Goal: Task Accomplishment & Management: Use online tool/utility

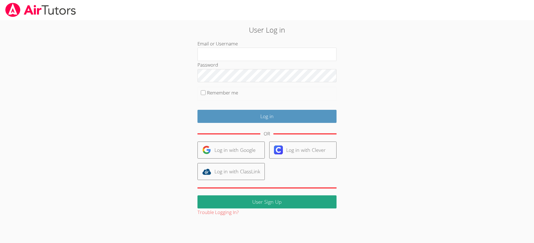
type input "[EMAIL_ADDRESS][DOMAIN_NAME]"
click at [202, 93] on input "Remember me" at bounding box center [203, 92] width 5 height 5
checkbox input "true"
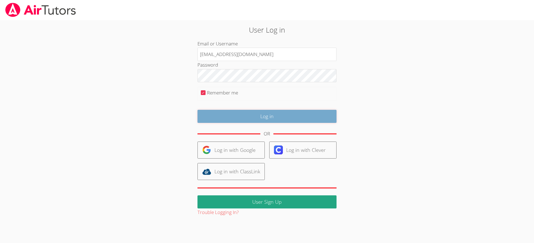
click at [273, 114] on input "Log in" at bounding box center [267, 116] width 139 height 13
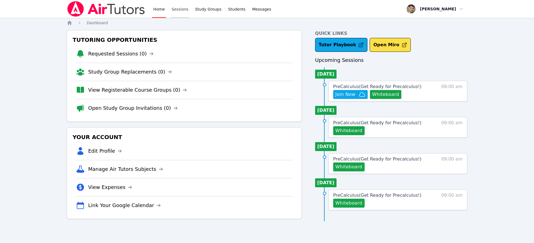
click at [177, 10] on link "Sessions" at bounding box center [180, 9] width 19 height 18
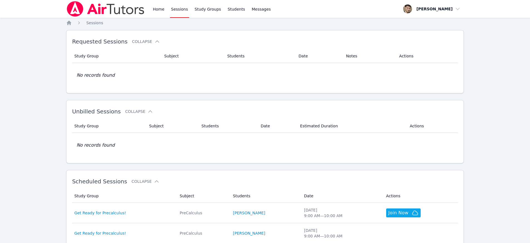
scroll to position [55, 0]
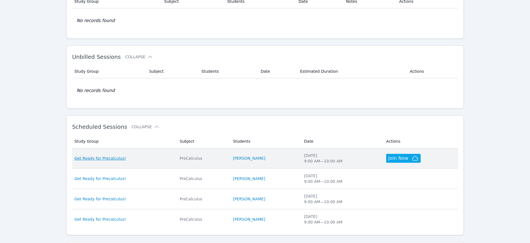
click at [107, 159] on span "Get Ready for Precalculus!" at bounding box center [100, 158] width 52 height 6
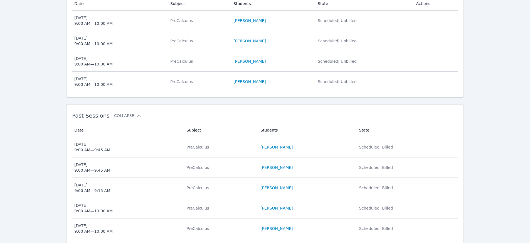
scroll to position [201, 0]
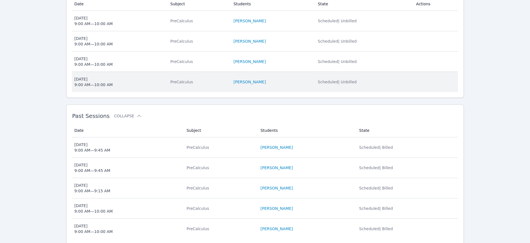
click at [148, 81] on span "Tue Aug 19 9:00 AM — 10:00 AM" at bounding box center [118, 81] width 89 height 11
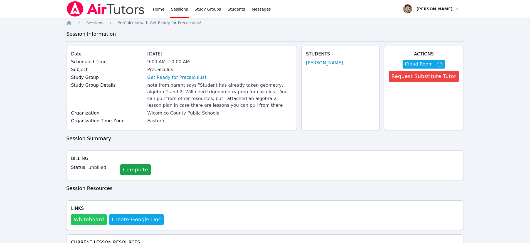
click at [90, 220] on button "Whiteboard" at bounding box center [89, 219] width 36 height 11
click at [422, 63] on span "Cloud Room" at bounding box center [419, 64] width 28 height 7
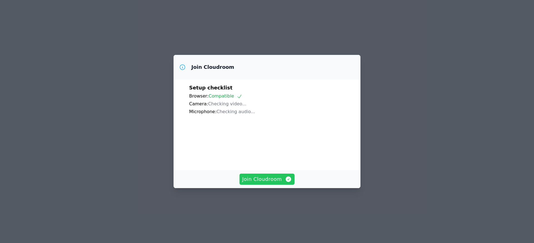
click at [268, 183] on span "Join Cloudroom" at bounding box center [267, 179] width 50 height 8
click at [267, 183] on span "Join Cloudroom" at bounding box center [267, 179] width 50 height 8
